Goal: Transaction & Acquisition: Book appointment/travel/reservation

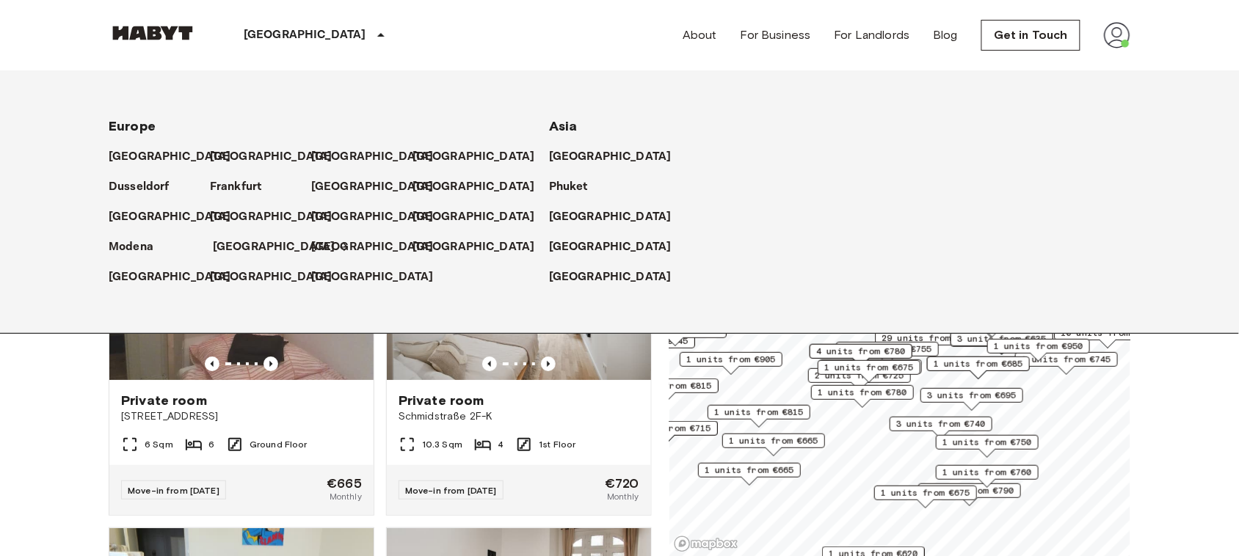
click at [233, 241] on p "[GEOGRAPHIC_DATA]" at bounding box center [274, 248] width 123 height 18
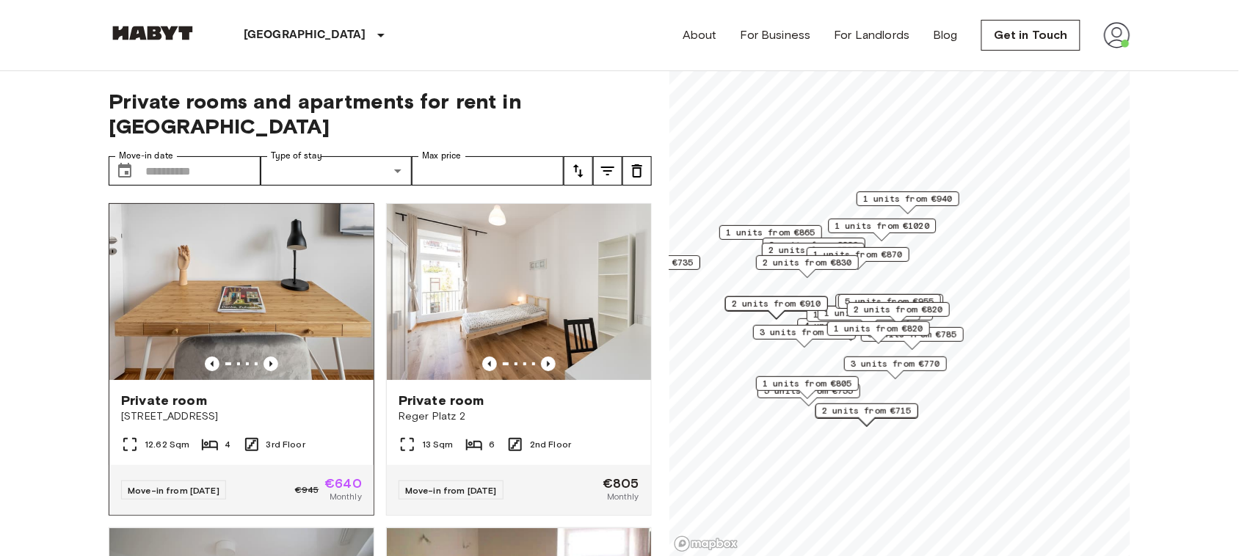
click at [320, 257] on img at bounding box center [241, 292] width 264 height 176
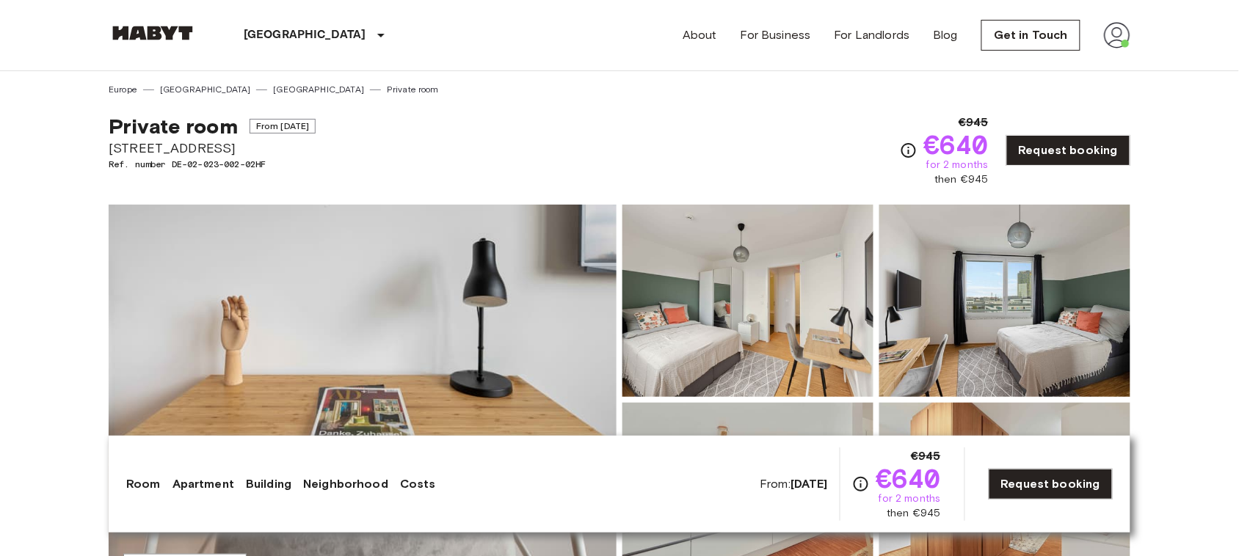
drag, startPoint x: 236, startPoint y: 147, endPoint x: 70, endPoint y: 115, distance: 168.2
copy div "Private room From Nov 3 2025 Tübinger Straße 3e"
drag, startPoint x: 960, startPoint y: 120, endPoint x: 996, endPoint y: 184, distance: 73.3
click at [996, 184] on div "€945 €640 for 2 months then €945 Request booking" at bounding box center [1015, 150] width 231 height 73
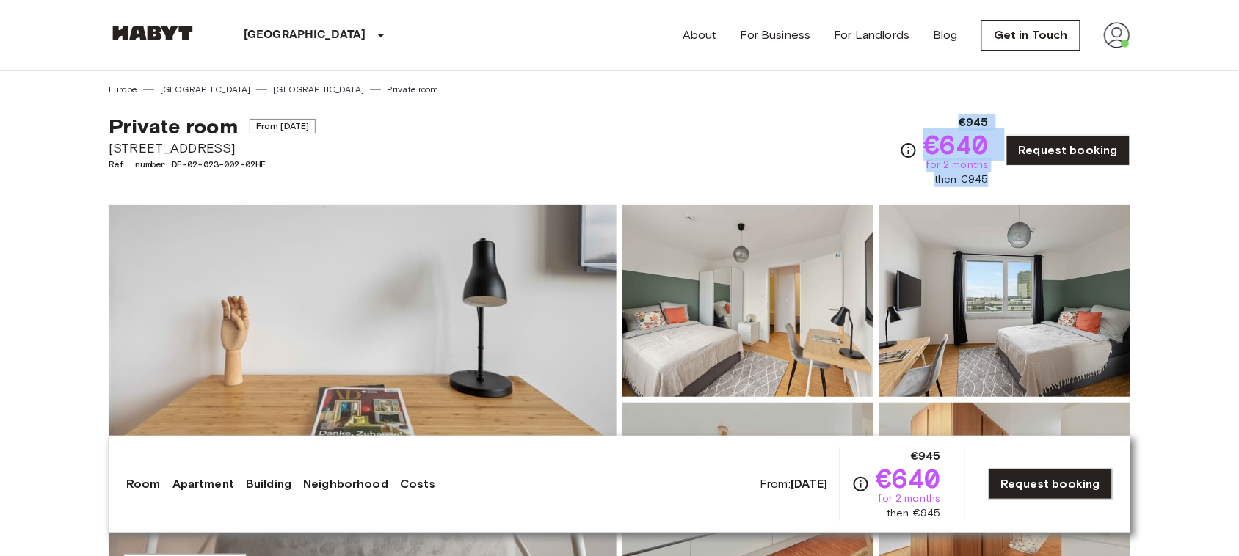
copy div "€945 €640 for 2 months then €945"
